Goal: Learn about a topic: Learn about a topic

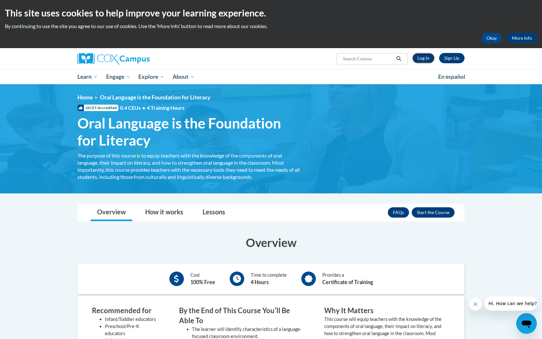
click at [425, 60] on link "Log In" at bounding box center [423, 58] width 22 height 10
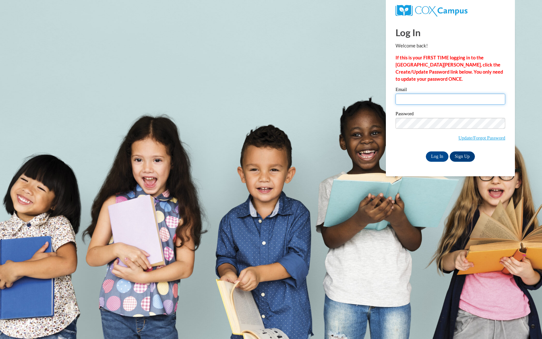
click at [420, 98] on input "Email" at bounding box center [450, 99] width 110 height 11
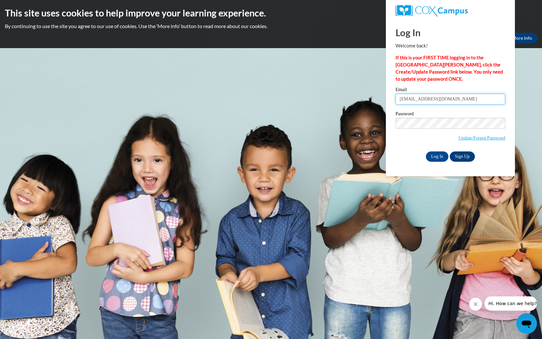
type input "[EMAIL_ADDRESS][DOMAIN_NAME]"
click at [440, 153] on input "Log In" at bounding box center [437, 156] width 23 height 10
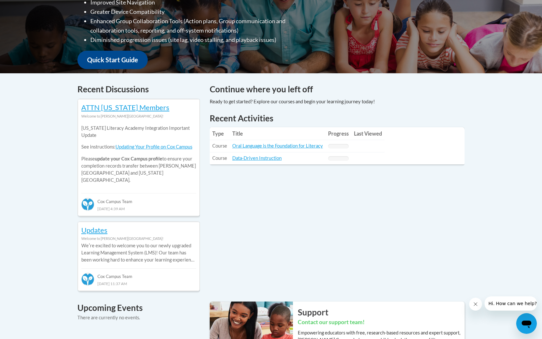
scroll to position [217, 0]
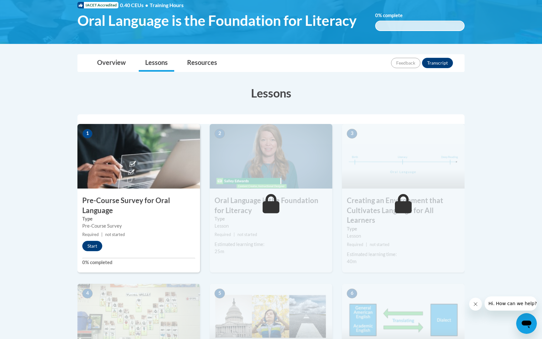
scroll to position [104, 0]
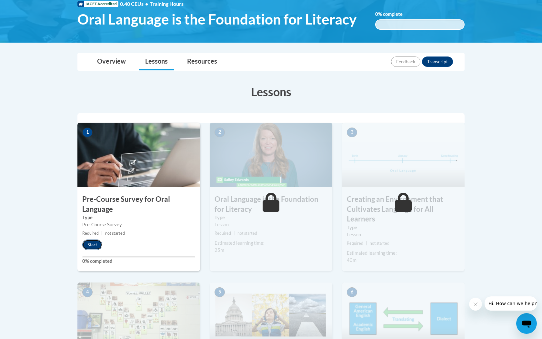
click at [96, 241] on button "Start" at bounding box center [92, 244] width 20 height 10
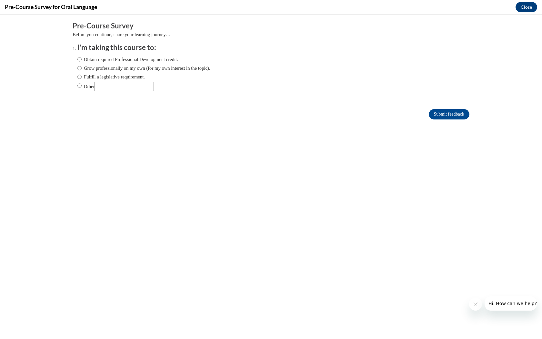
scroll to position [0, 0]
click at [78, 87] on input "Other" at bounding box center [79, 85] width 4 height 7
radio input "true"
click at [116, 88] on input "Other" at bounding box center [124, 86] width 59 height 9
click at [146, 90] on input "Other" at bounding box center [124, 86] width 59 height 9
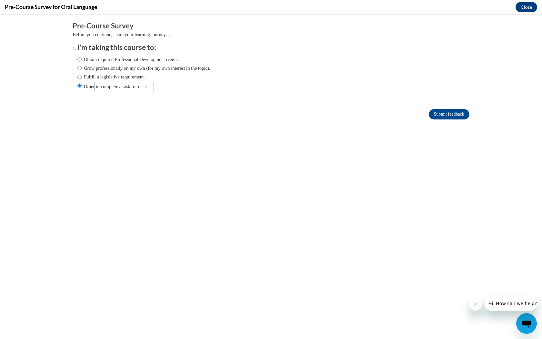
scroll to position [0, 9]
type input "to complete a task for class."
click at [450, 115] on input "Submit feedback" at bounding box center [449, 114] width 41 height 10
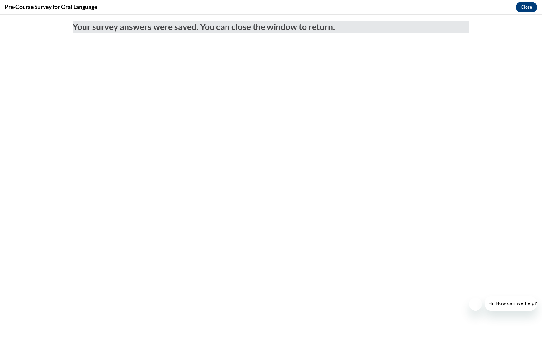
scroll to position [0, 0]
click at [525, 8] on button "Close" at bounding box center [526, 7] width 22 height 10
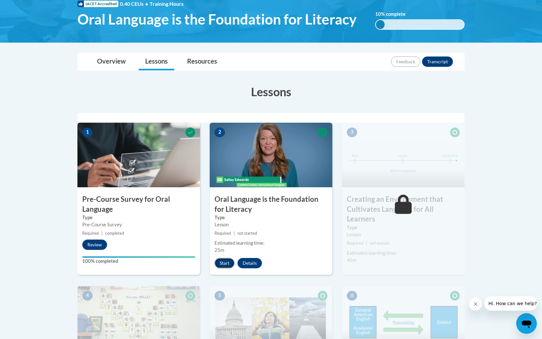
click at [226, 265] on button "Start" at bounding box center [225, 263] width 20 height 10
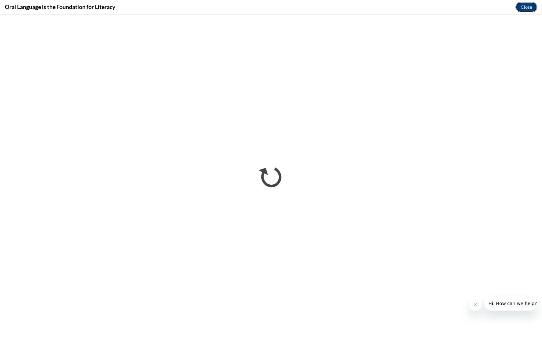
click at [531, 10] on button "Close" at bounding box center [526, 7] width 22 height 10
